Goal: Browse casually

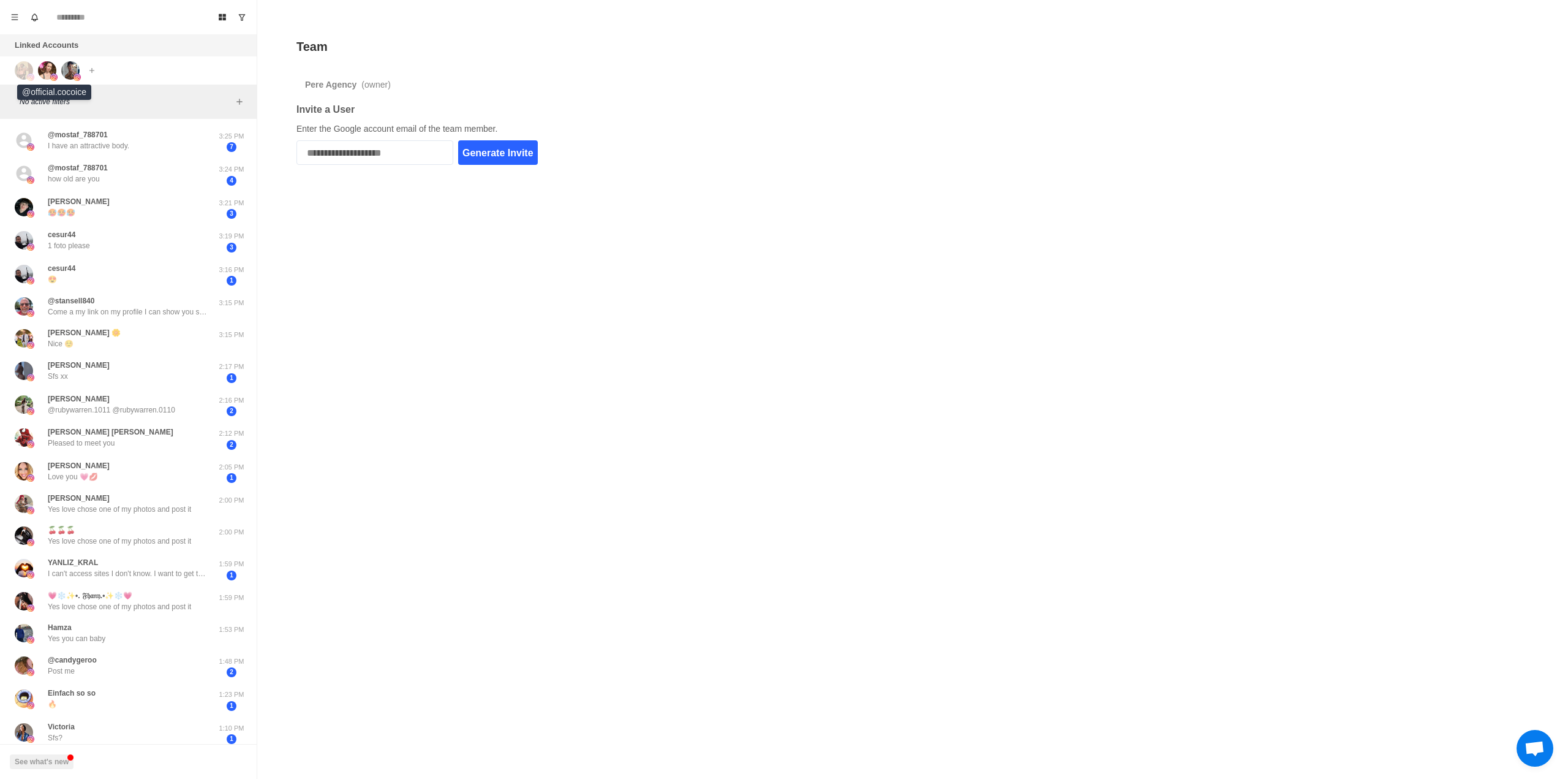
click at [49, 71] on img at bounding box center [47, 70] width 19 height 19
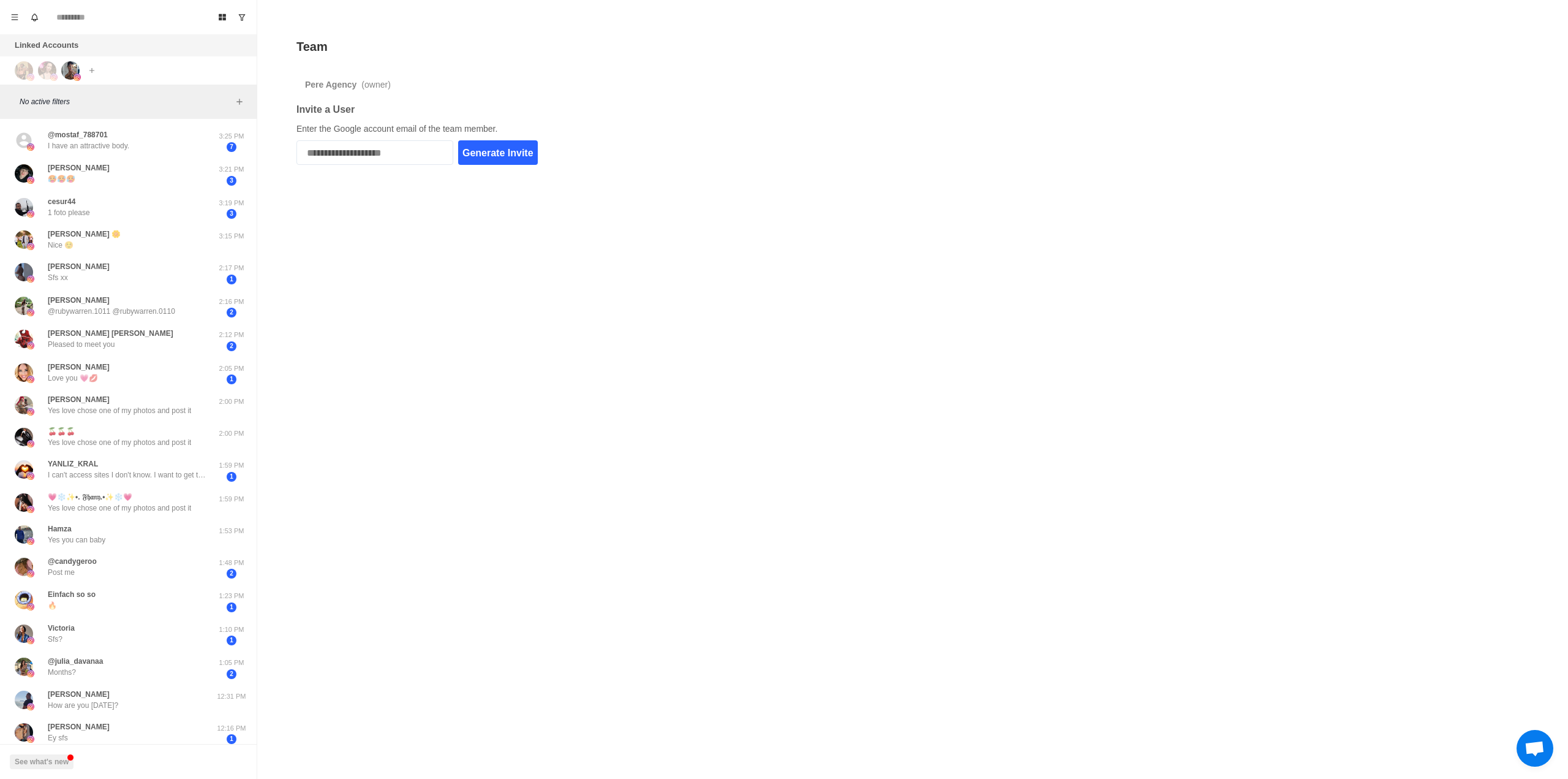
click at [51, 70] on img at bounding box center [47, 70] width 19 height 19
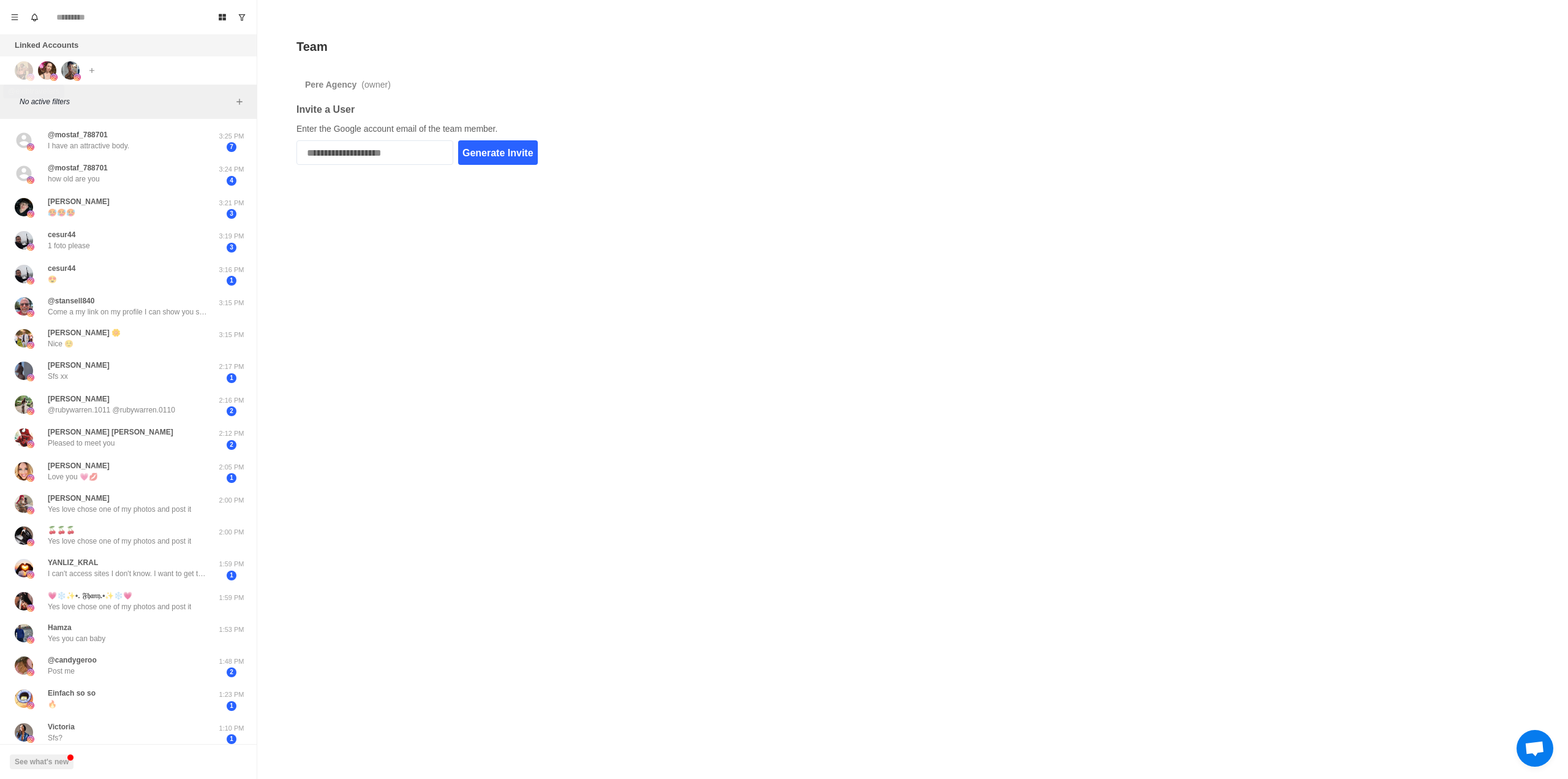
click at [35, 70] on div at bounding box center [31, 70] width 33 height 19
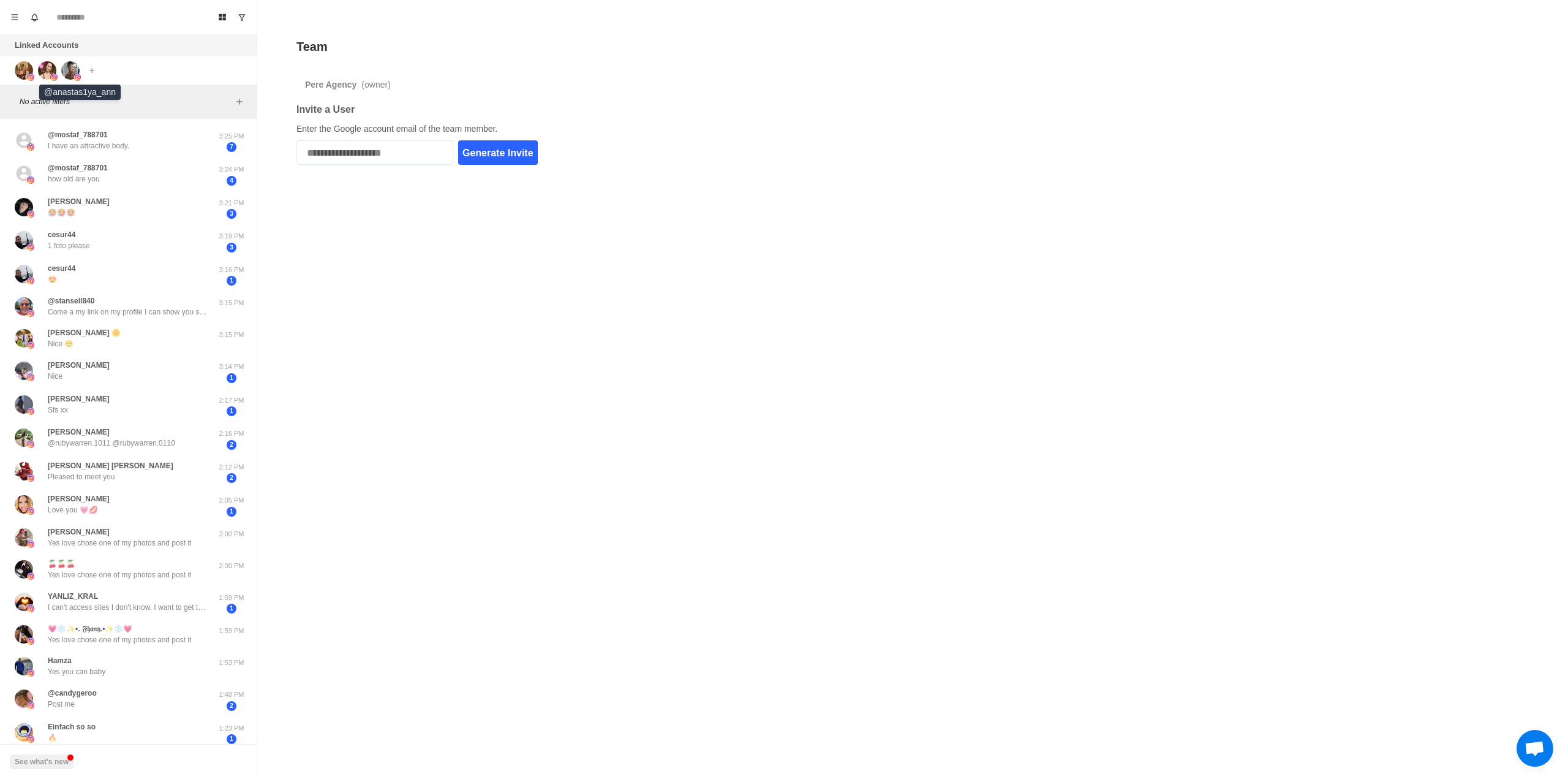
click at [72, 69] on img at bounding box center [70, 70] width 19 height 19
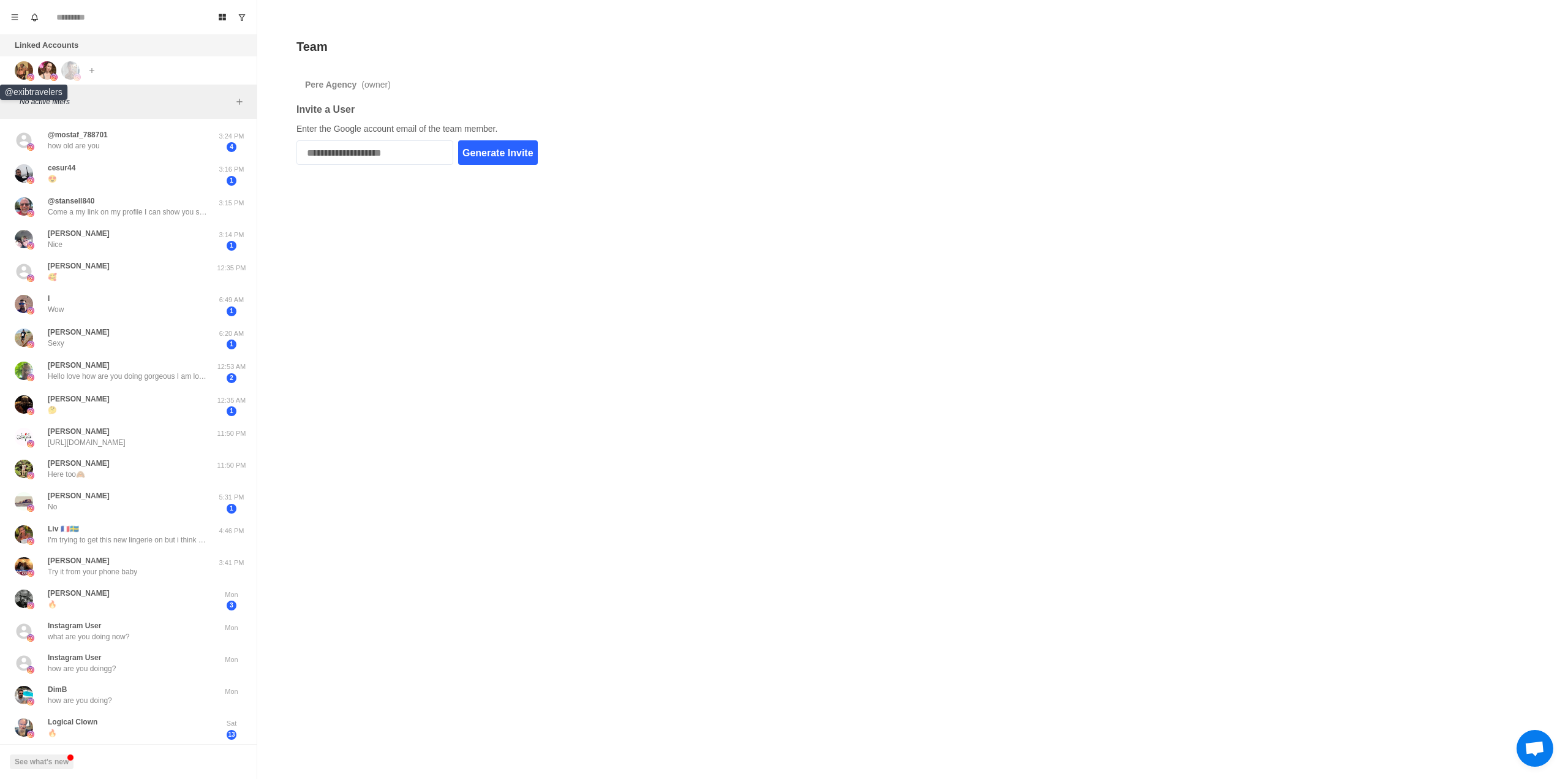
click at [28, 72] on img at bounding box center [24, 70] width 19 height 19
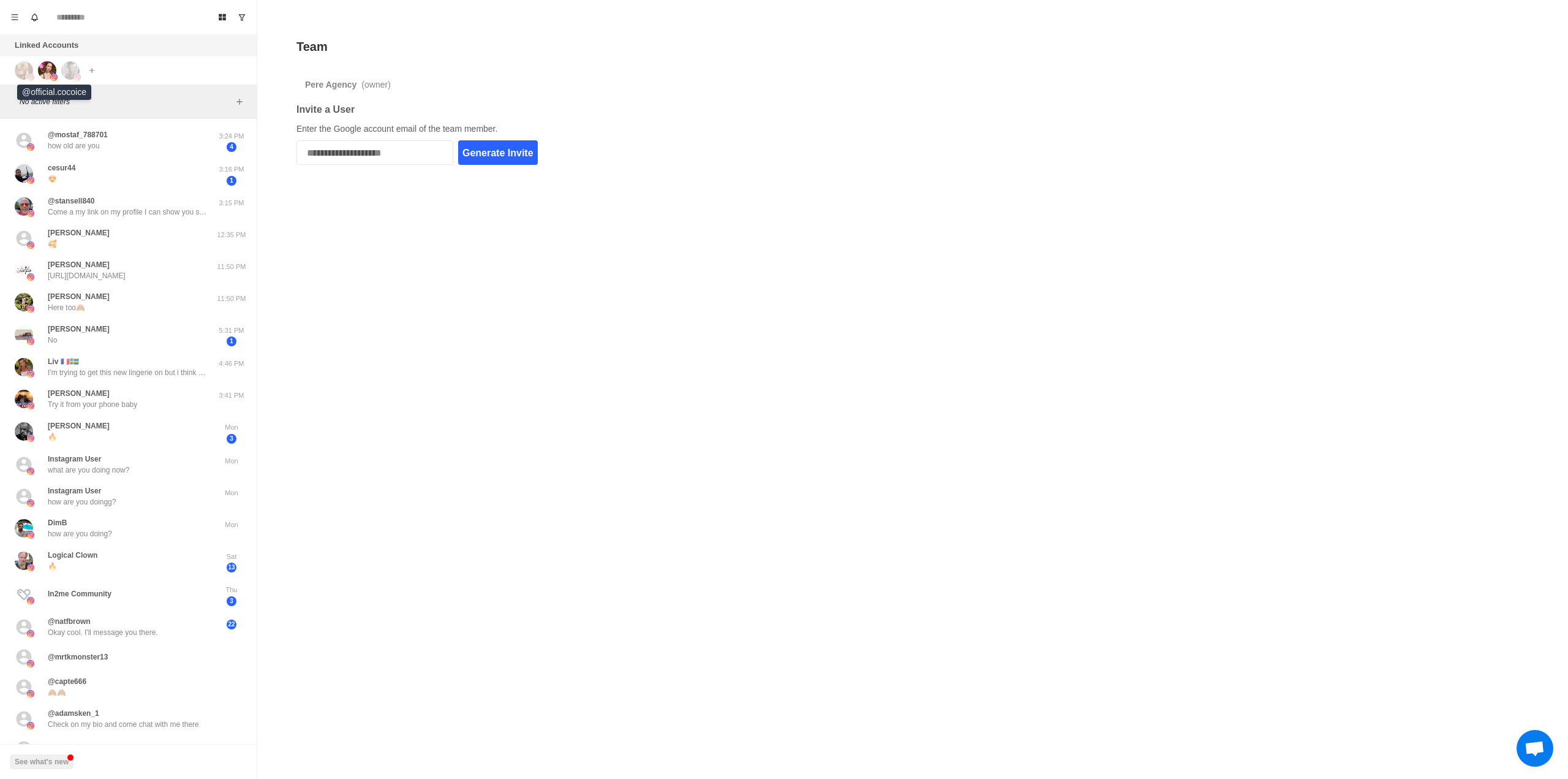
click at [47, 69] on img at bounding box center [47, 70] width 19 height 19
click at [72, 70] on img at bounding box center [70, 70] width 19 height 19
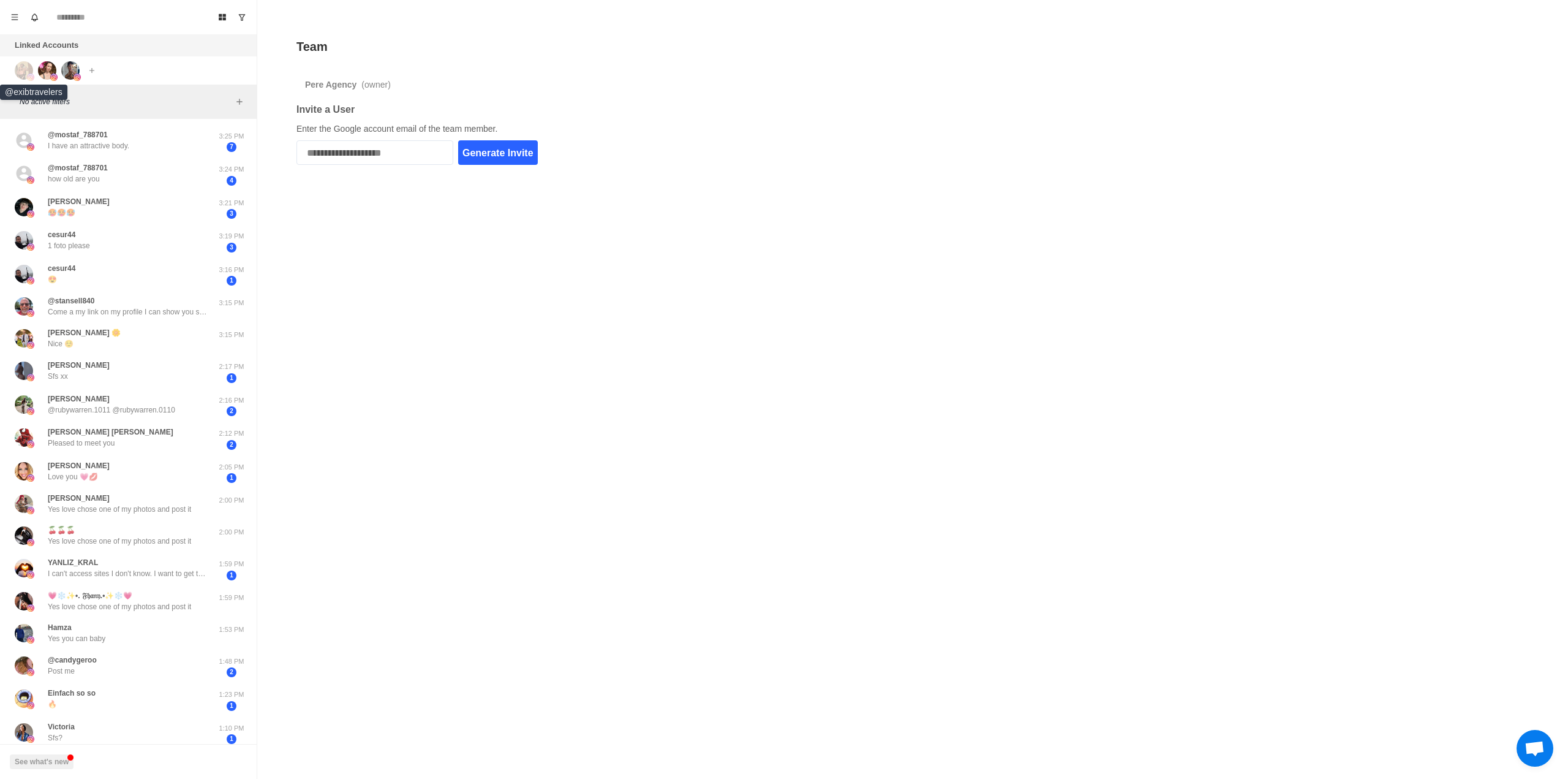
drag, startPoint x: 27, startPoint y: 69, endPoint x: 36, endPoint y: 70, distance: 9.1
click at [26, 69] on img at bounding box center [24, 70] width 19 height 19
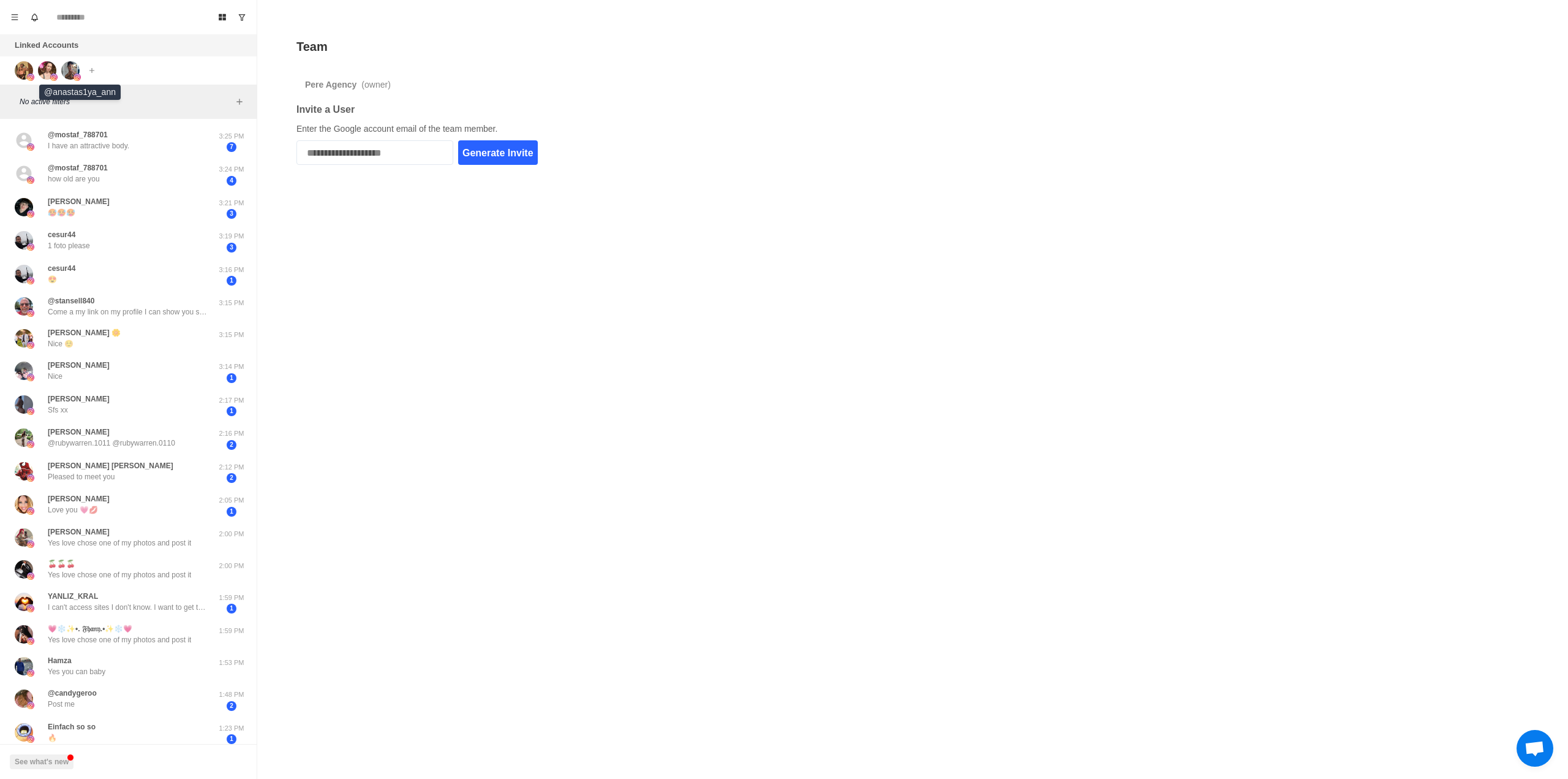
click at [64, 69] on img at bounding box center [70, 70] width 19 height 19
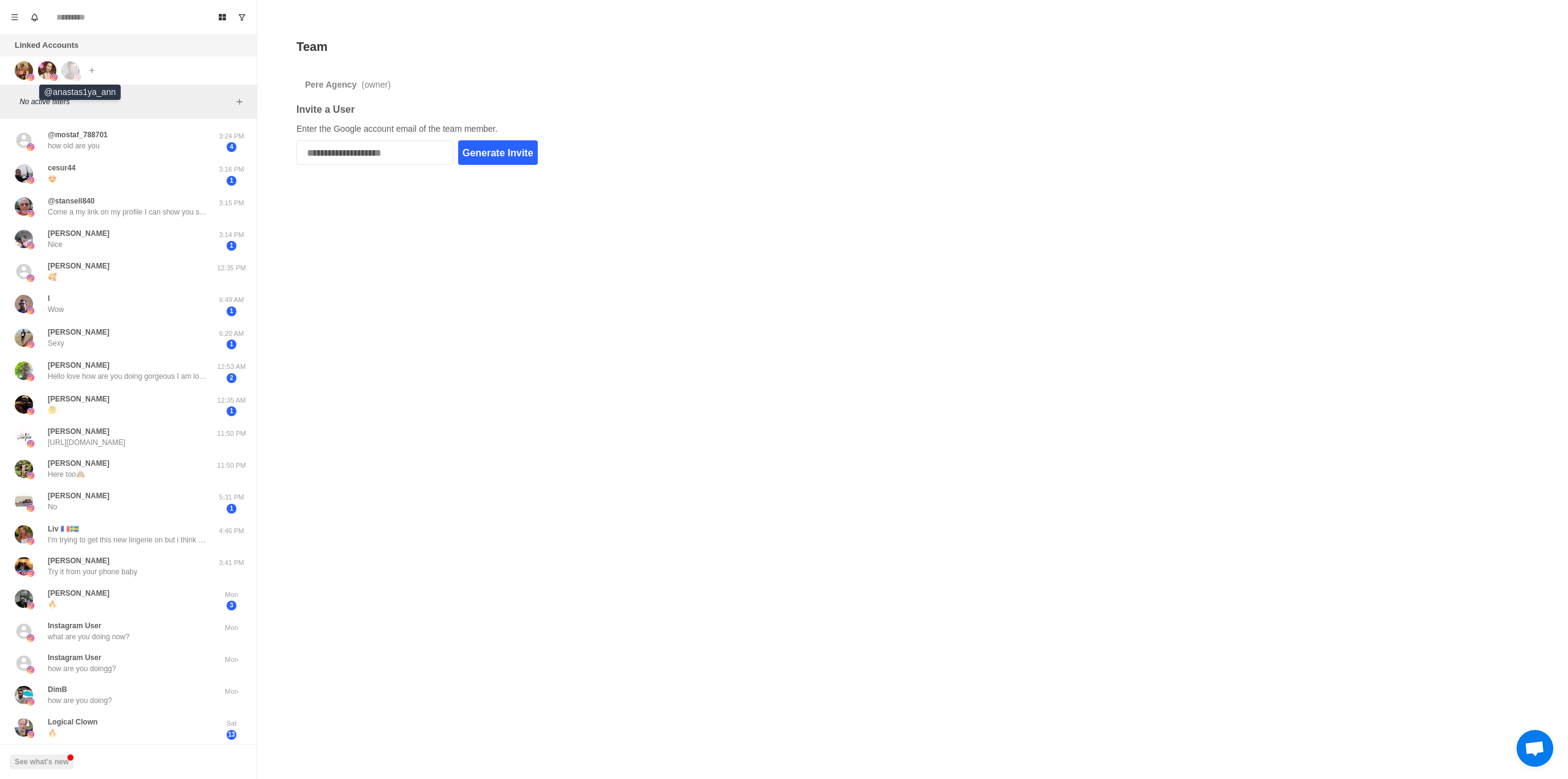
click at [68, 68] on img at bounding box center [70, 70] width 19 height 19
